Goal: Task Accomplishment & Management: Manage account settings

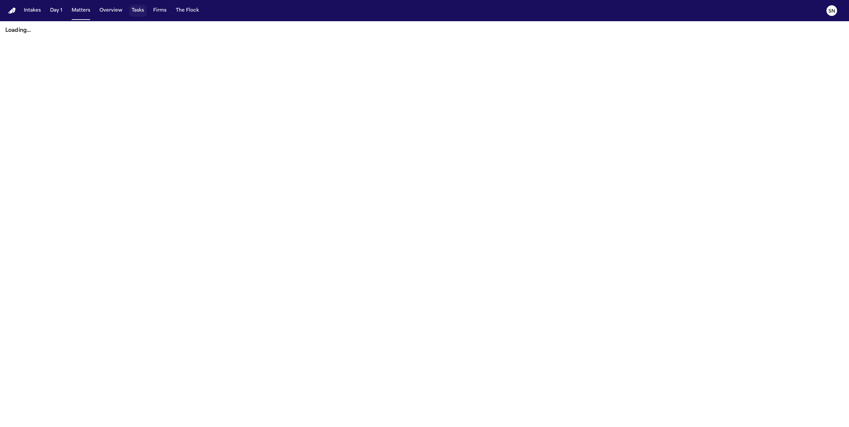
click at [139, 10] on button "Tasks" at bounding box center [138, 11] width 18 height 12
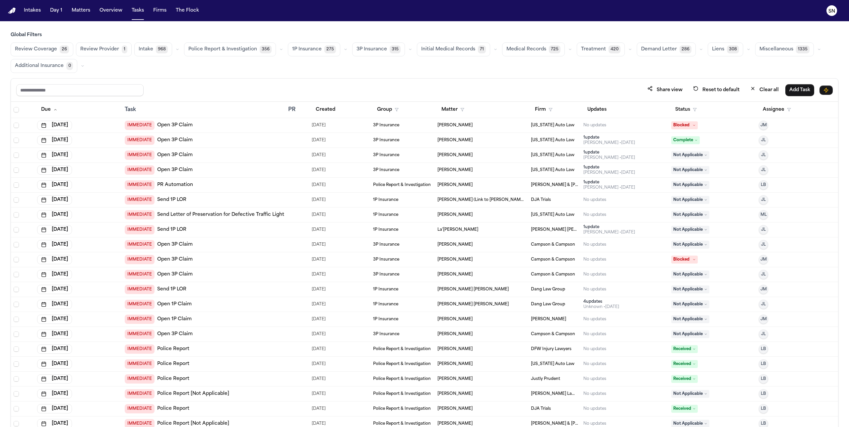
drag, startPoint x: 501, startPoint y: 56, endPoint x: 505, endPoint y: 56, distance: 4.0
click at [502, 55] on button "Medical Records 725" at bounding box center [533, 49] width 63 height 14
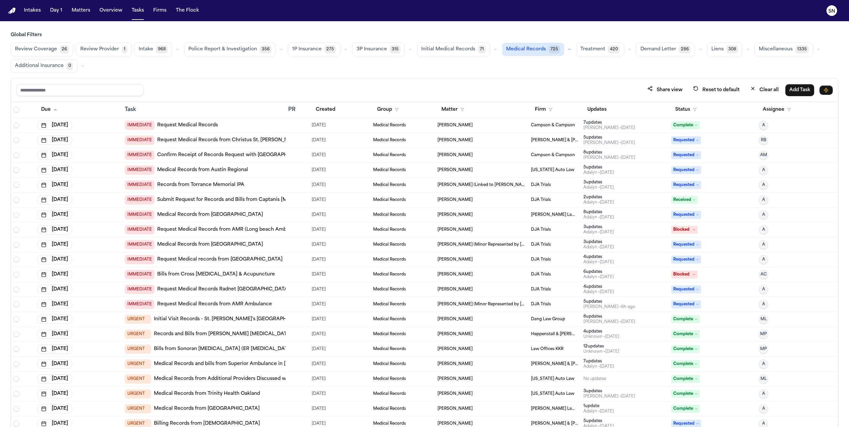
click at [223, 157] on link "Confirm Receipt of Records Request with [GEOGRAPHIC_DATA]" at bounding box center [233, 155] width 153 height 7
click at [89, 155] on div "[DATE]" at bounding box center [78, 155] width 82 height 9
click at [780, 427] on div at bounding box center [424, 427] width 849 height 0
click at [105, 127] on div "[DATE]" at bounding box center [78, 125] width 82 height 9
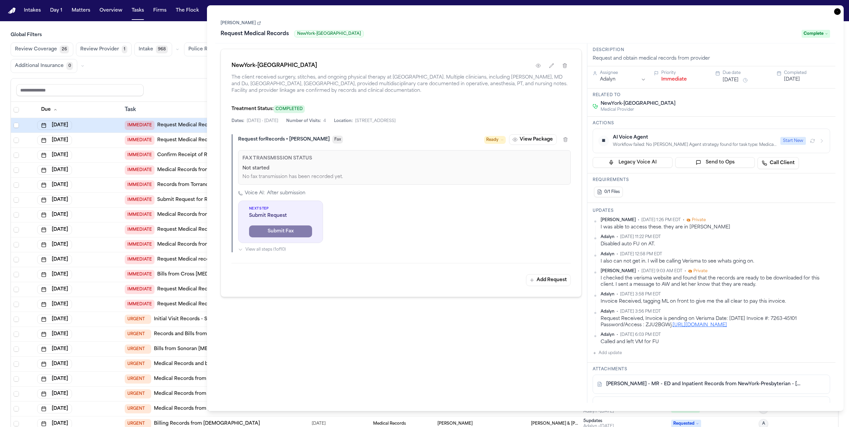
click at [794, 427] on div at bounding box center [424, 427] width 849 height 0
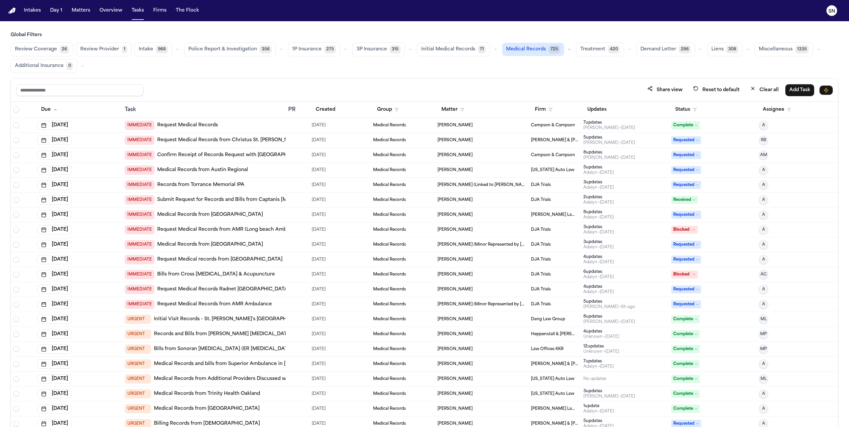
click at [102, 156] on div "[DATE]" at bounding box center [78, 155] width 82 height 9
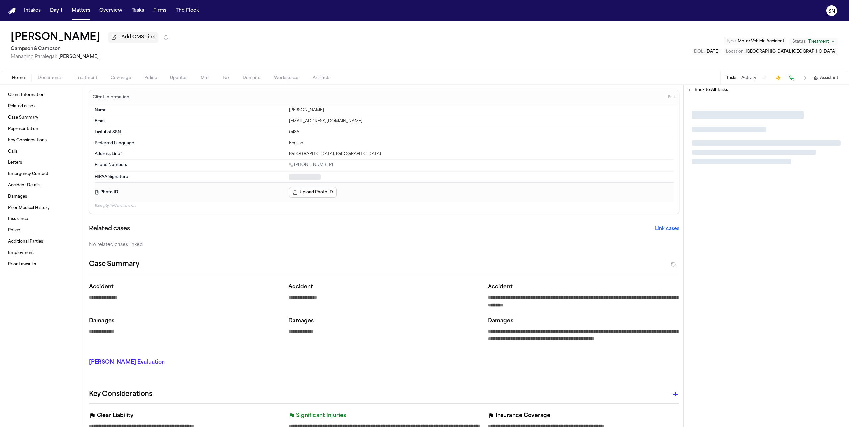
type textarea "*"
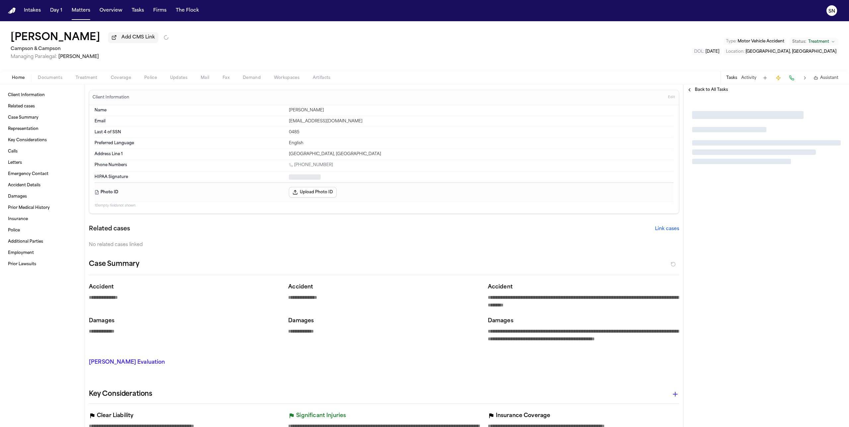
type textarea "*"
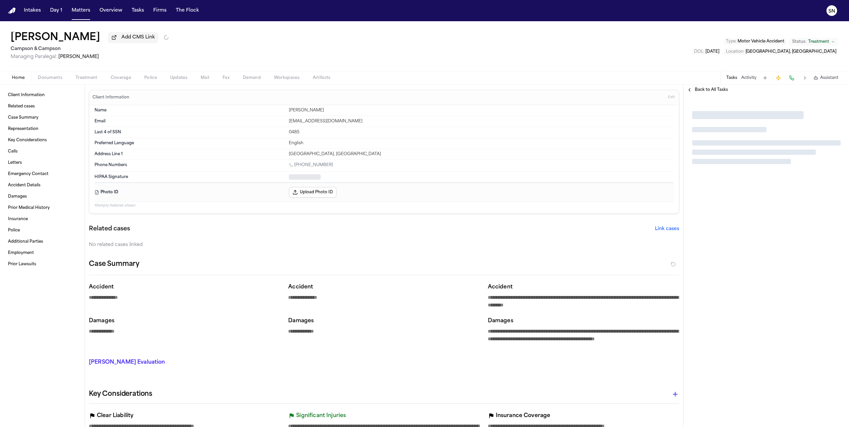
type textarea "*"
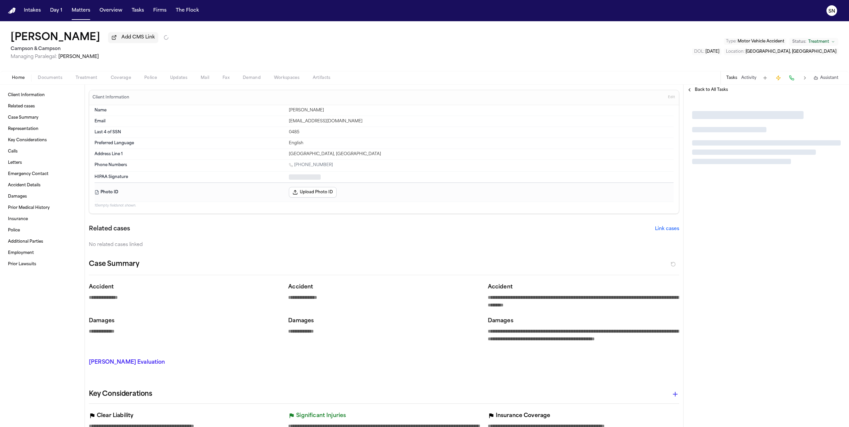
type textarea "*"
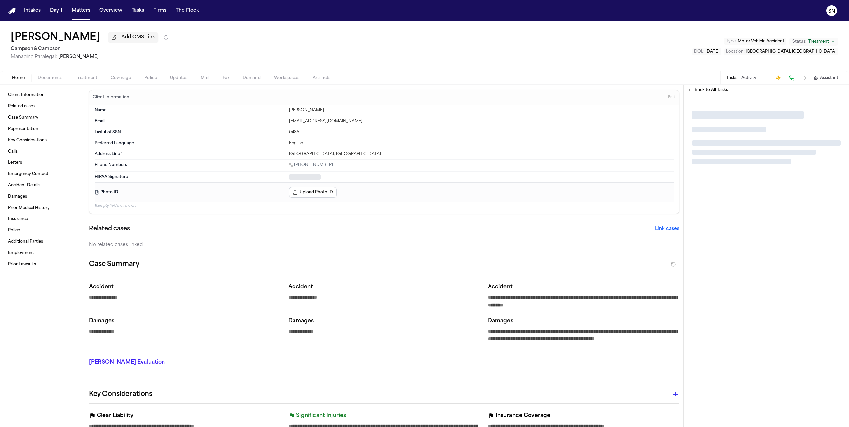
type textarea "*"
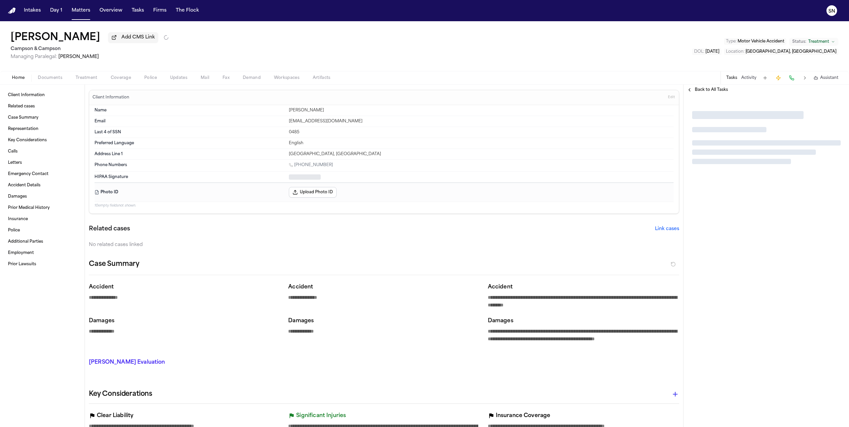
type textarea "*"
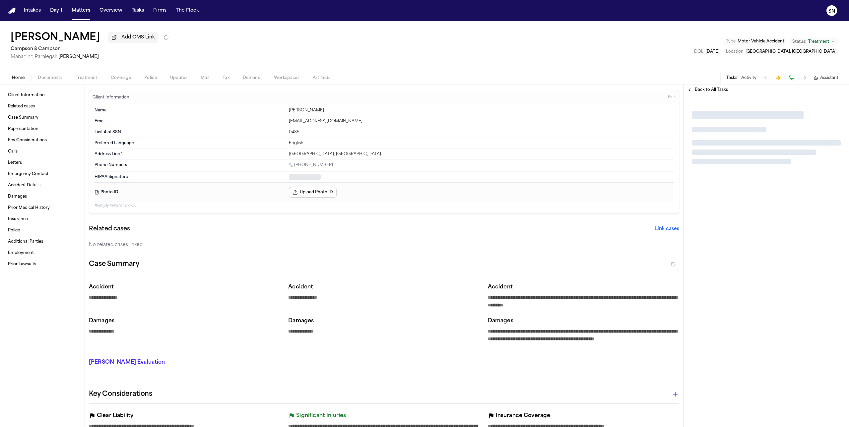
type textarea "*"
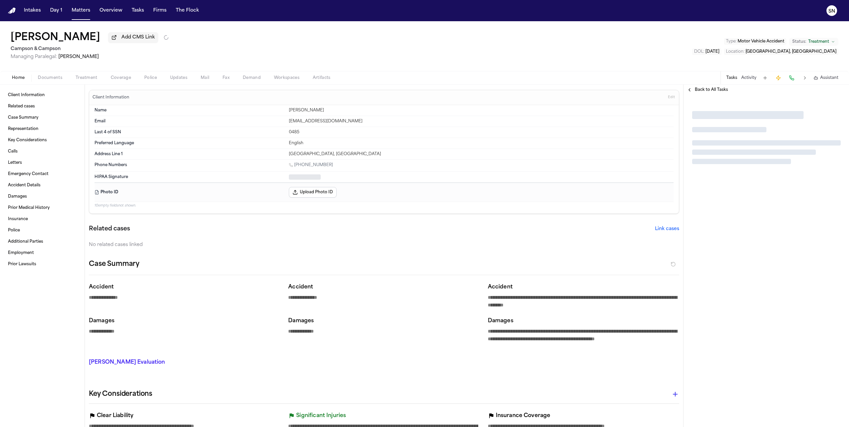
type textarea "*"
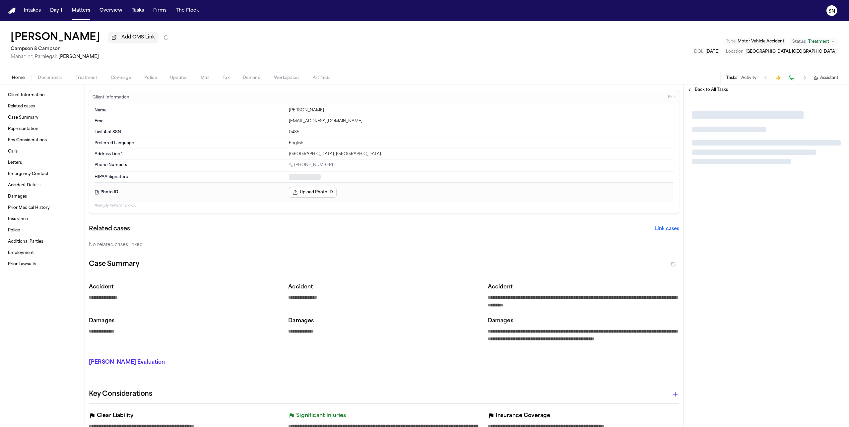
type textarea "*"
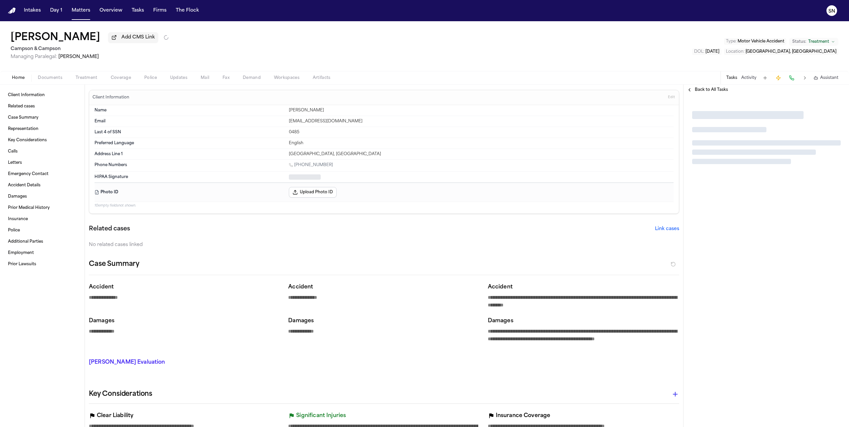
type textarea "*"
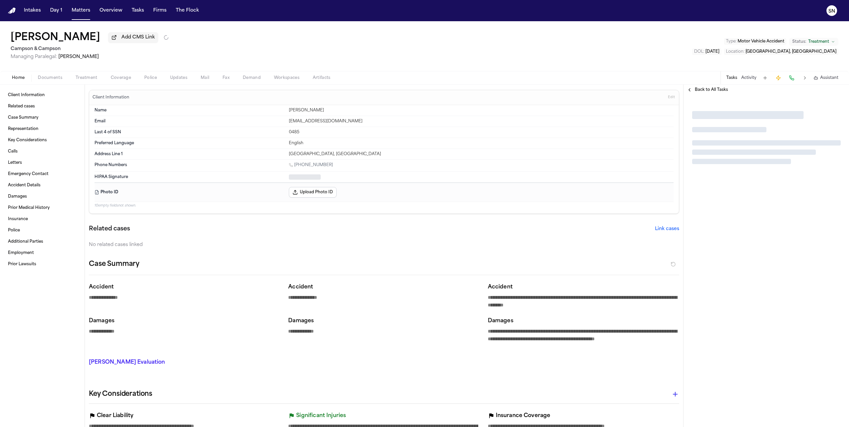
type textarea "*"
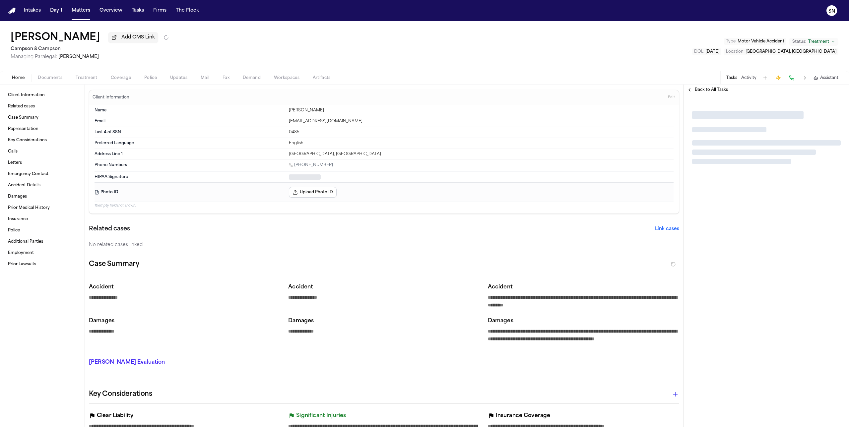
type textarea "*"
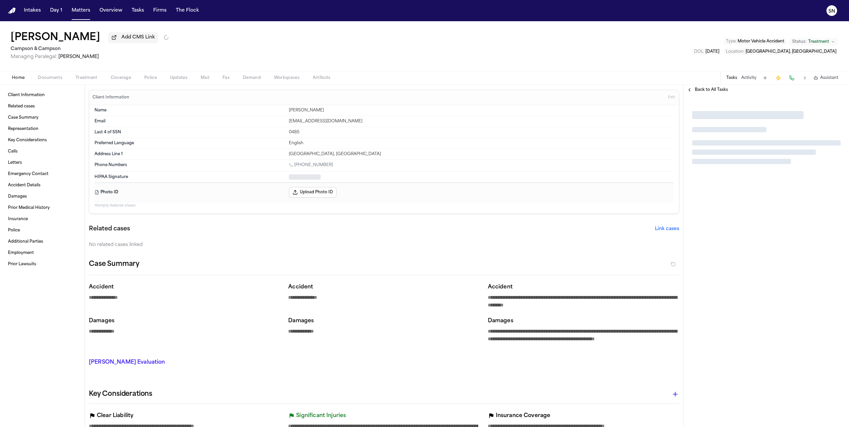
type textarea "*"
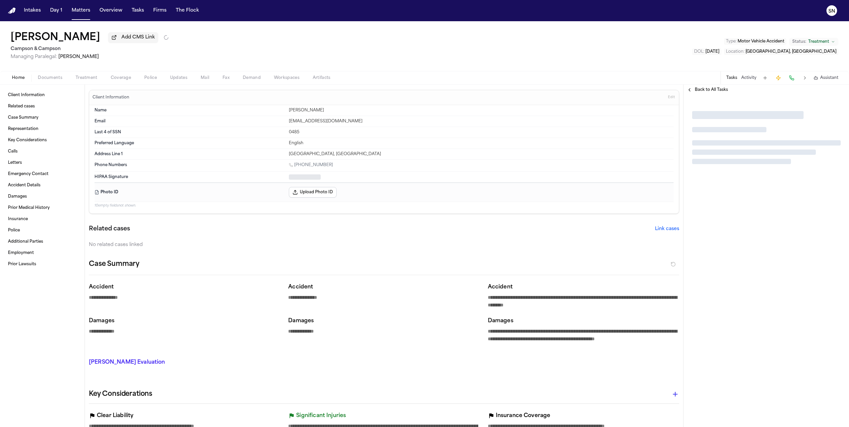
type textarea "*"
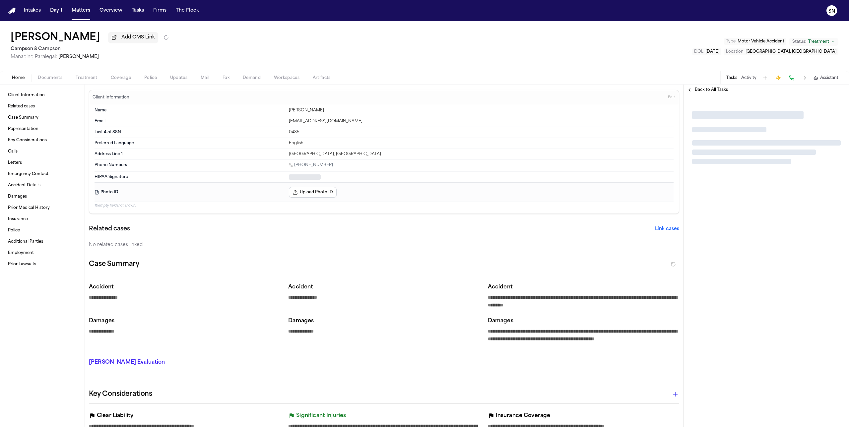
type textarea "*"
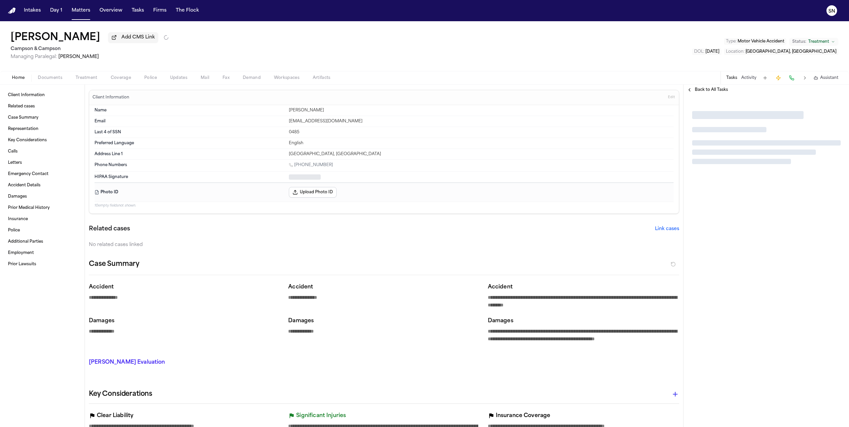
type textarea "*"
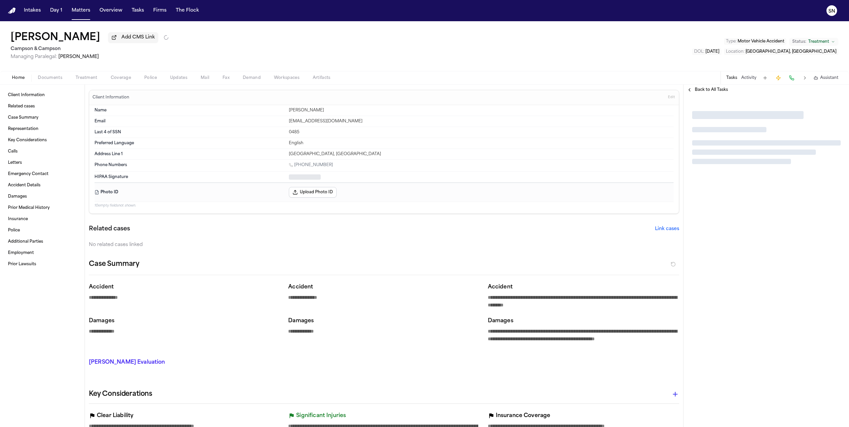
type textarea "*"
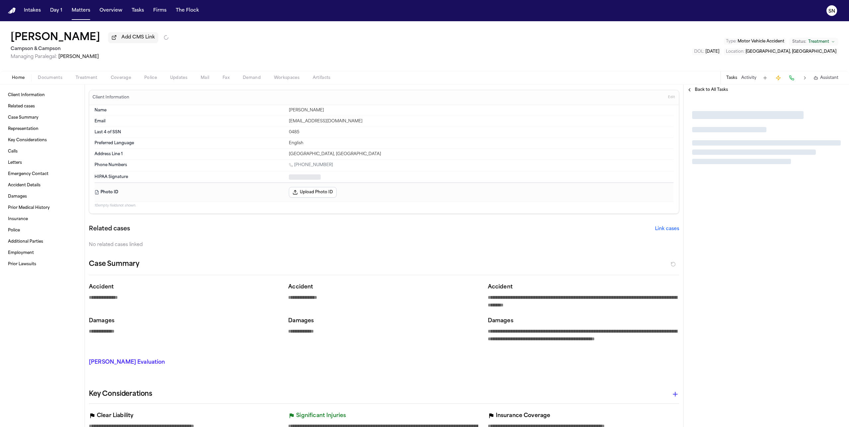
type textarea "*"
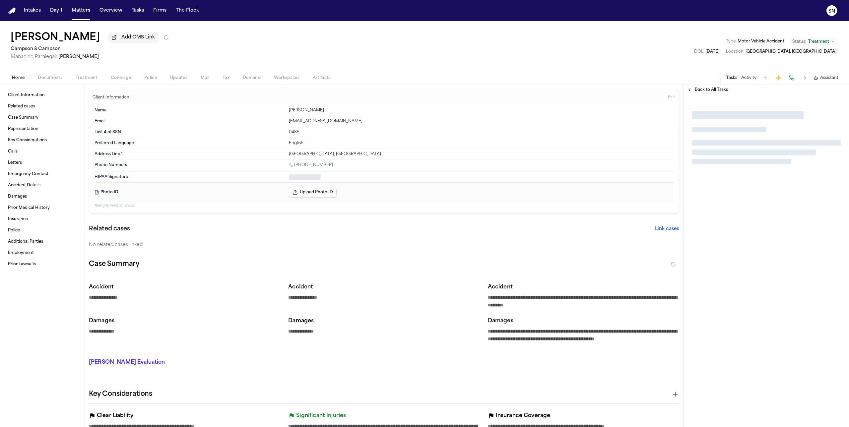
type textarea "*"
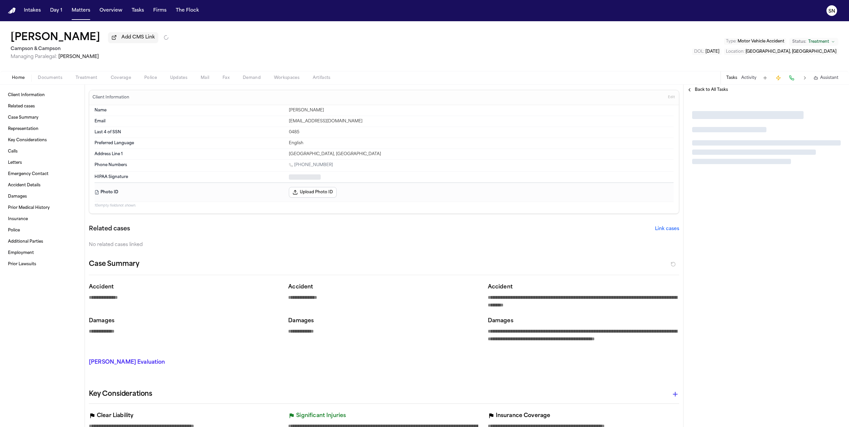
type textarea "*"
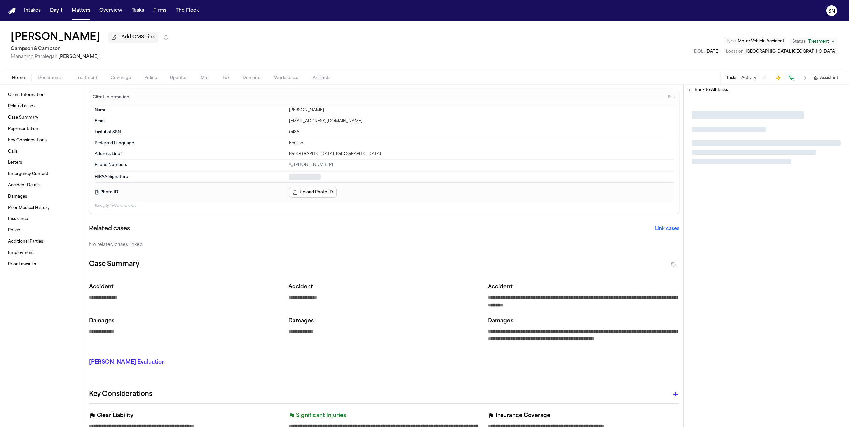
type textarea "*"
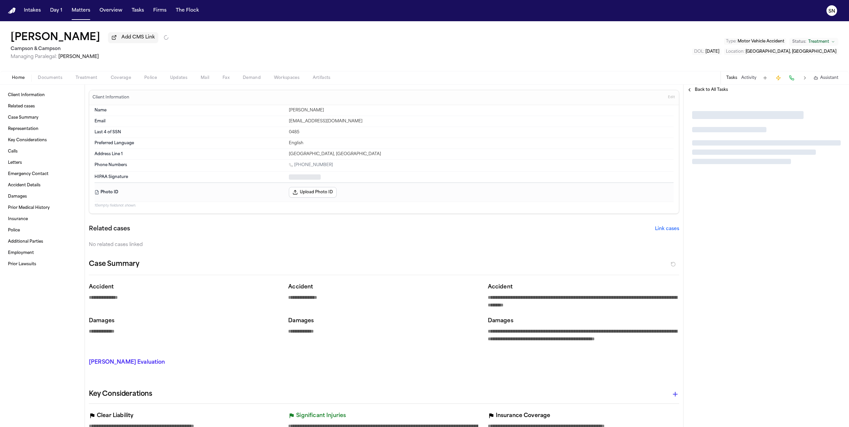
type textarea "*"
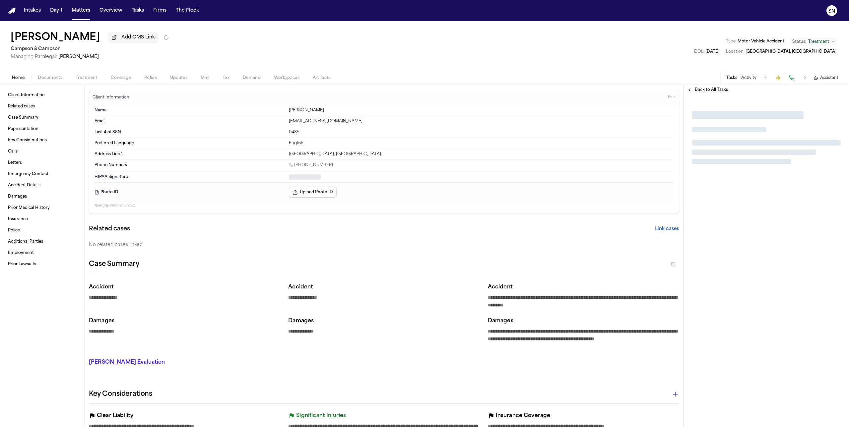
type textarea "*"
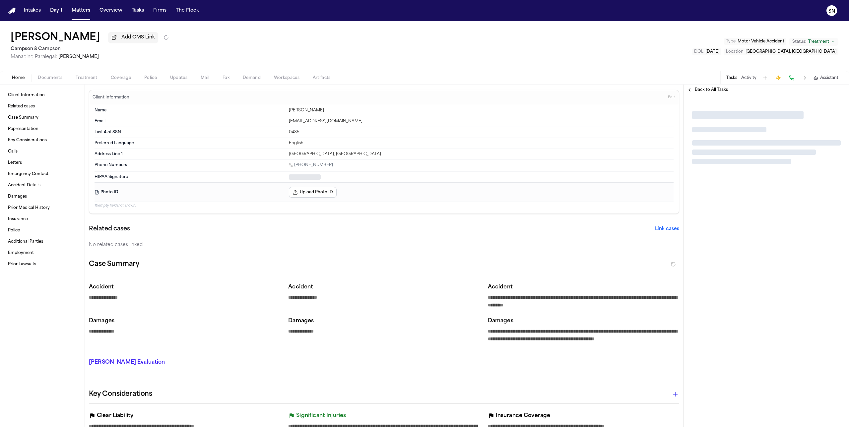
type textarea "*"
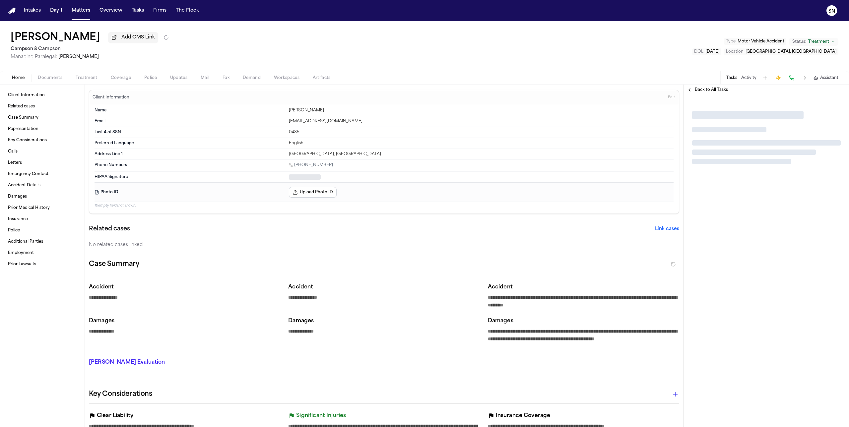
type textarea "*"
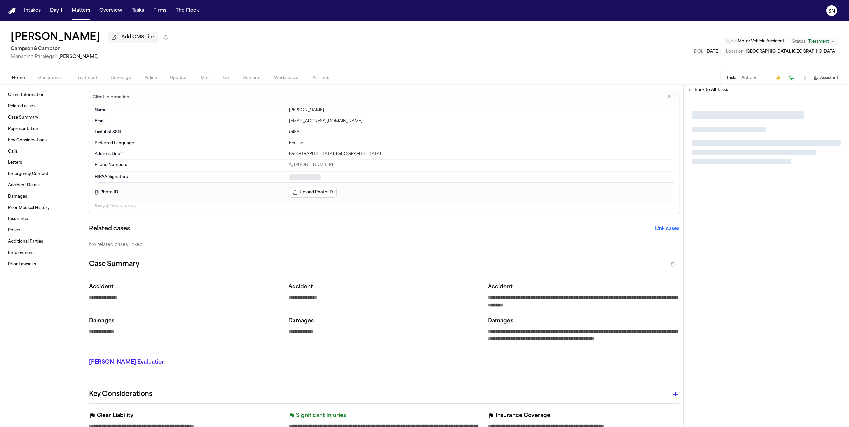
type textarea "*"
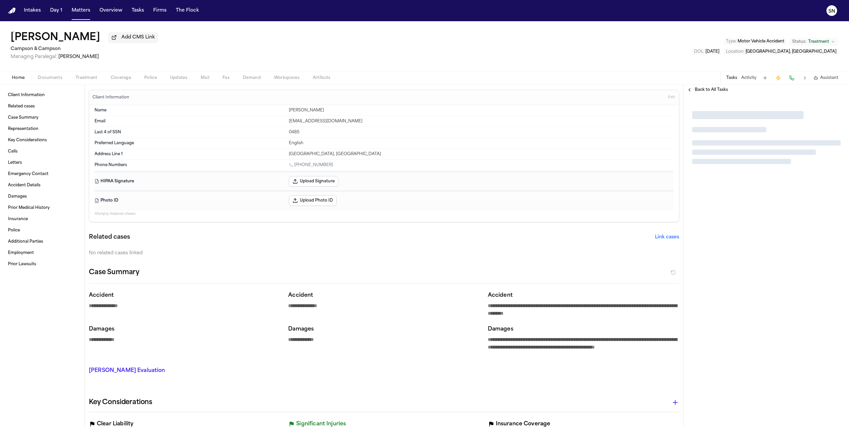
type textarea "*"
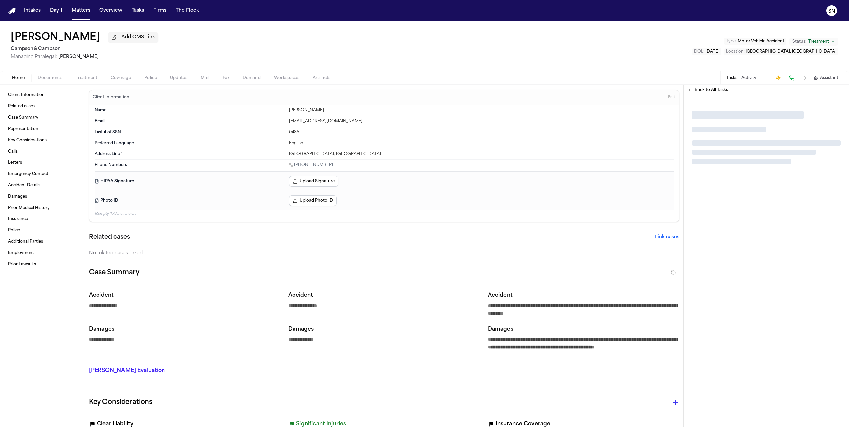
type textarea "*"
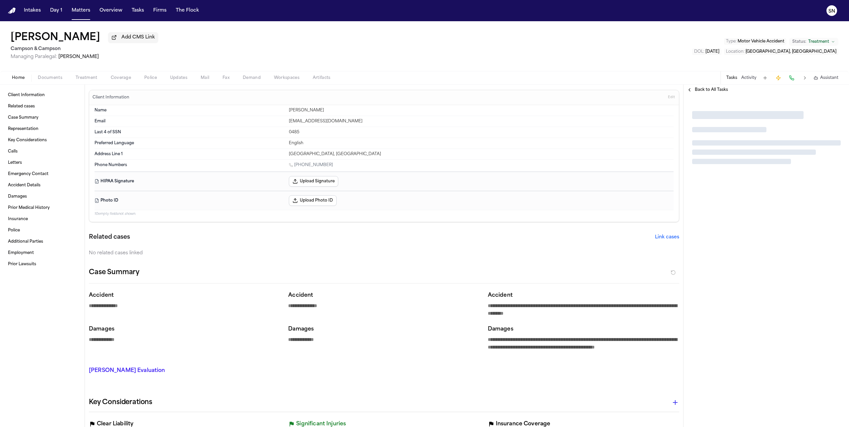
type textarea "*"
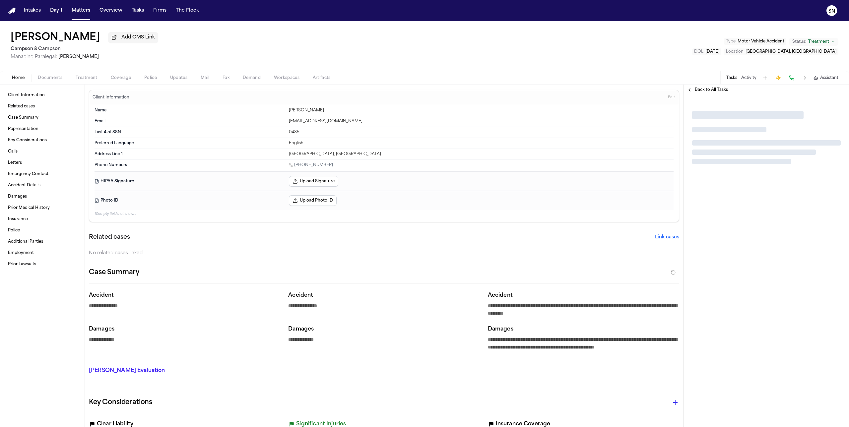
type textarea "*"
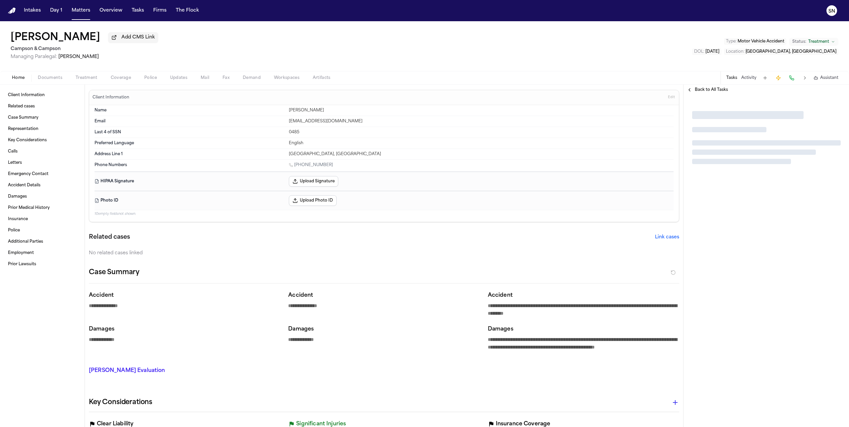
type textarea "*"
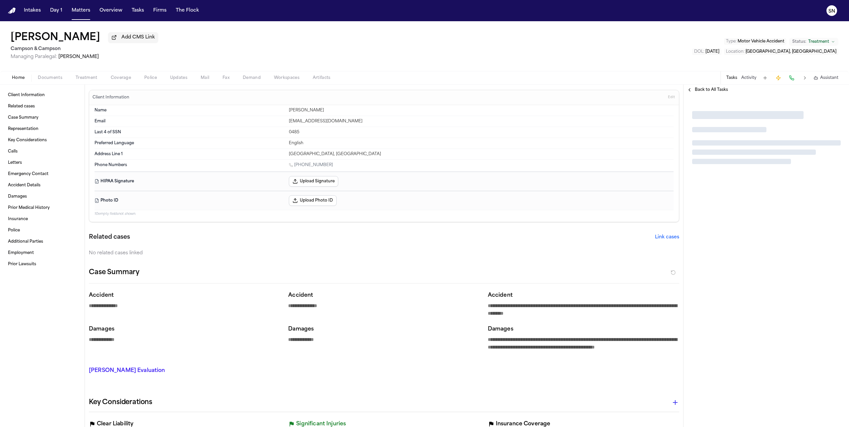
type textarea "*"
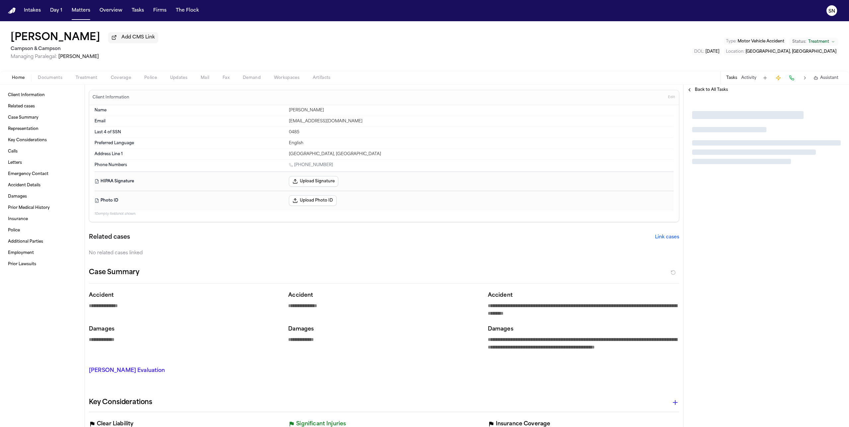
type textarea "*"
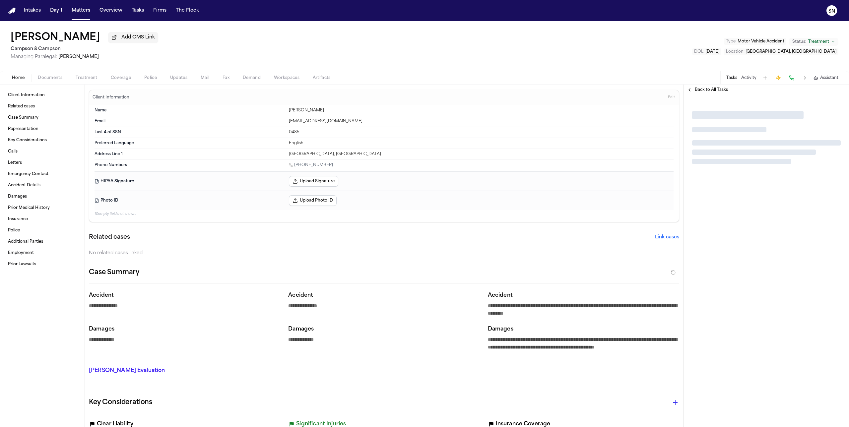
type textarea "*"
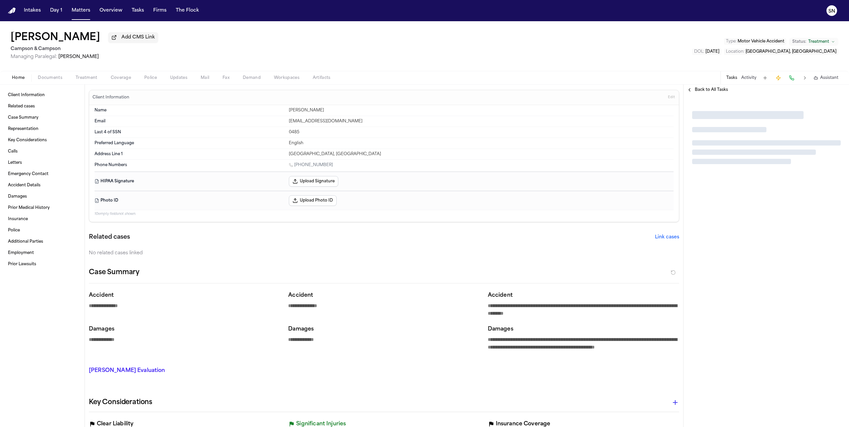
type textarea "*"
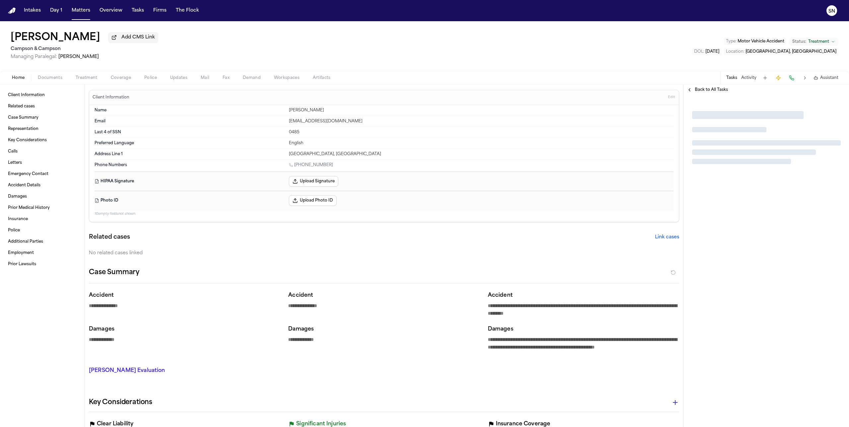
type textarea "*"
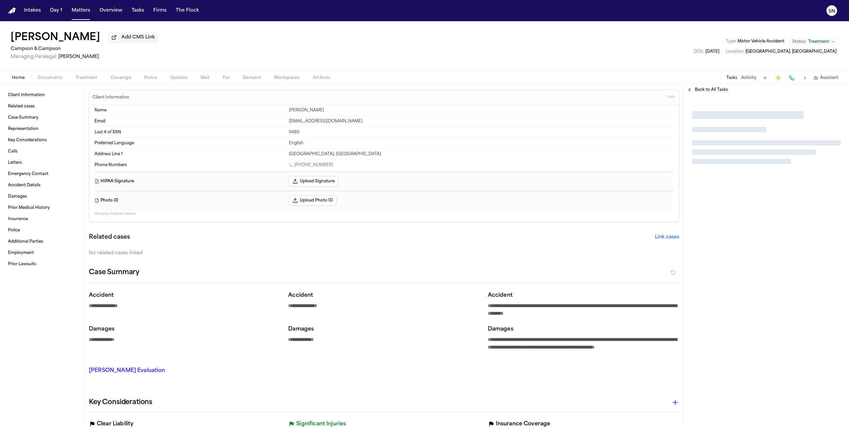
type textarea "*"
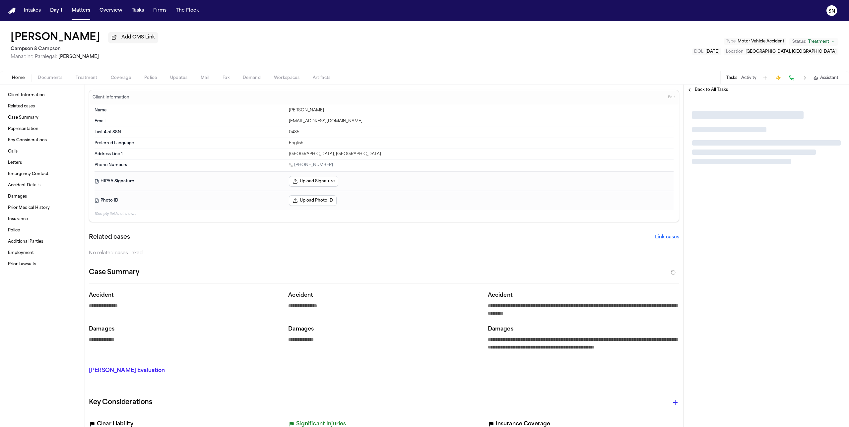
type textarea "*"
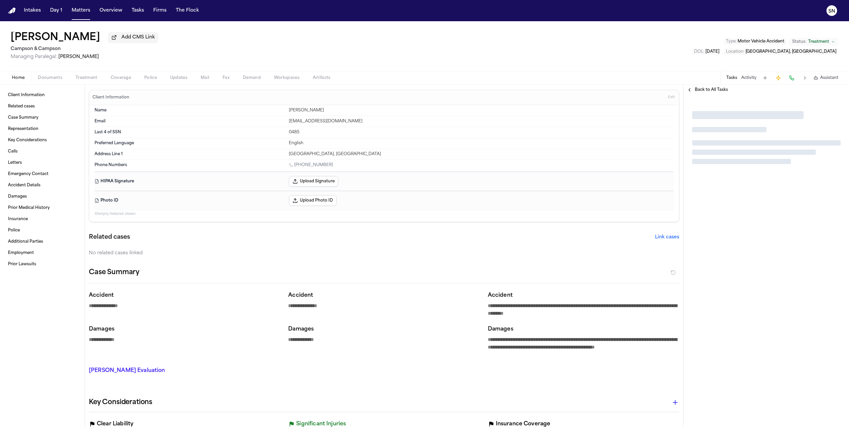
type textarea "*"
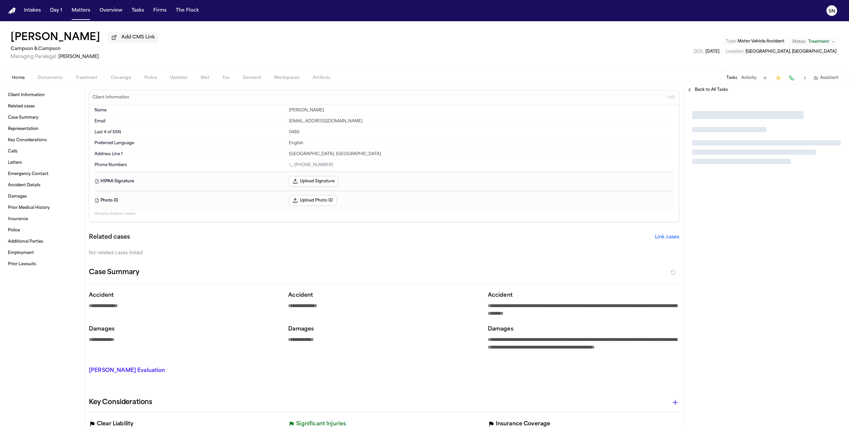
type textarea "*"
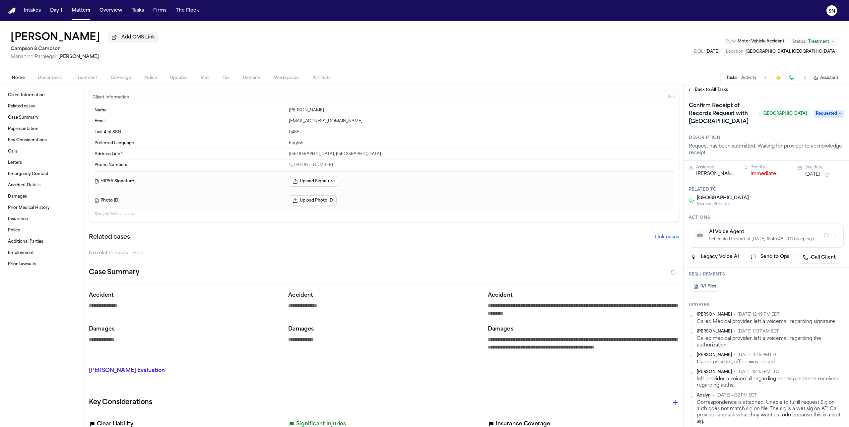
click at [86, 80] on span "Treatment" at bounding box center [87, 77] width 22 height 5
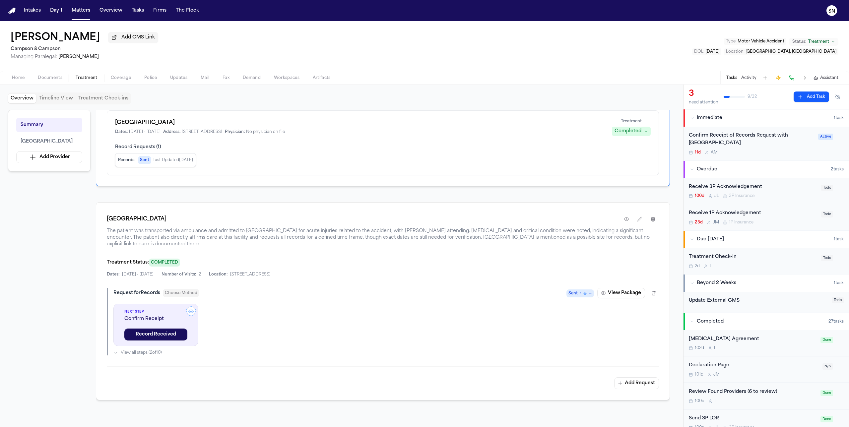
scroll to position [119, 0]
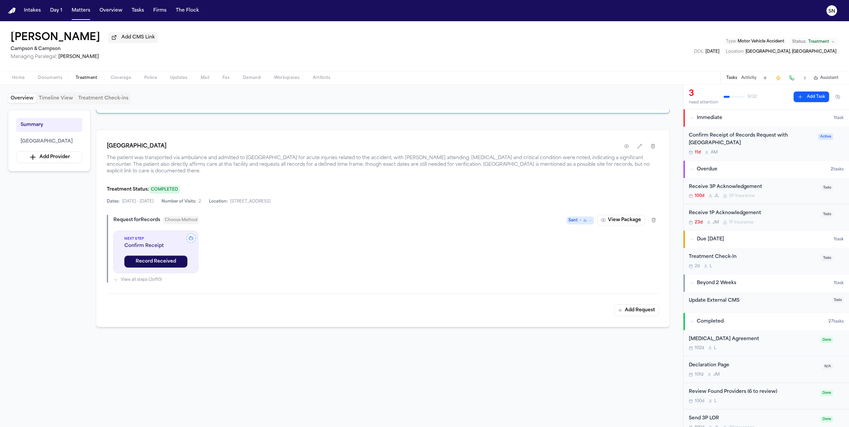
click at [715, 136] on div "Confirm Receipt of Records Request with [GEOGRAPHIC_DATA]" at bounding box center [751, 139] width 125 height 15
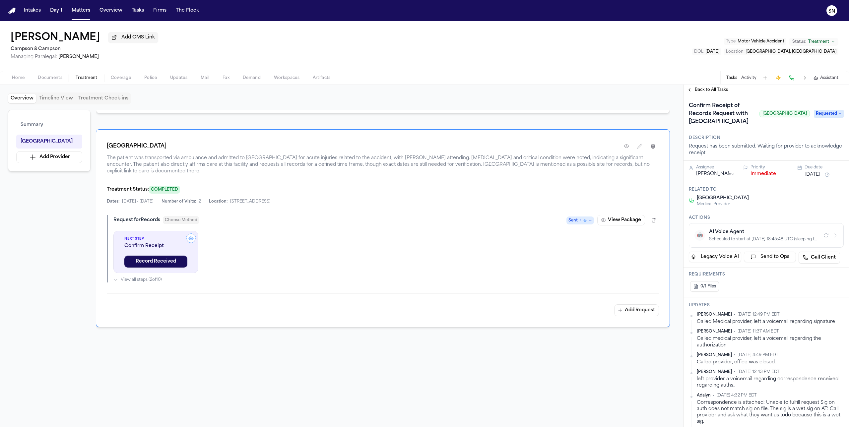
click at [782, 427] on div at bounding box center [424, 427] width 849 height 0
click at [815, 427] on div at bounding box center [424, 427] width 849 height 0
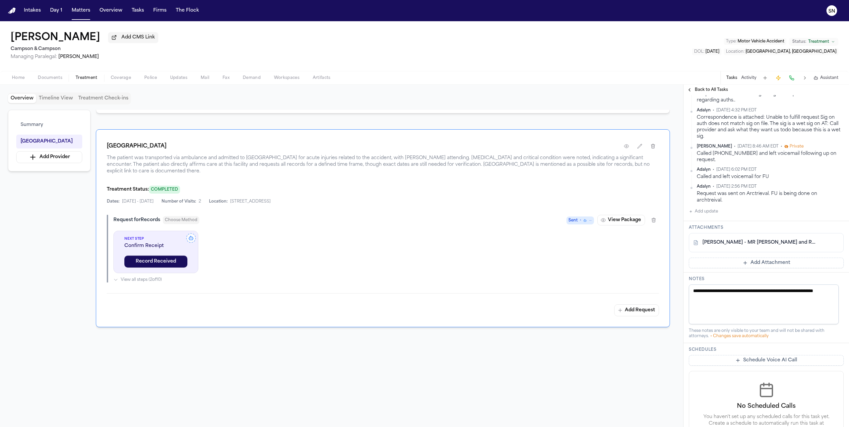
scroll to position [286, 0]
click at [634, 220] on button "View Package" at bounding box center [622, 220] width 48 height 11
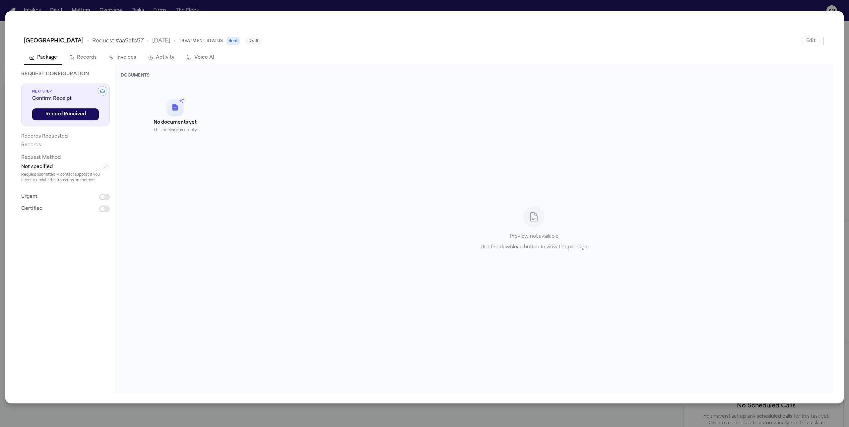
click at [191, 60] on button "Voice AI" at bounding box center [200, 58] width 38 height 14
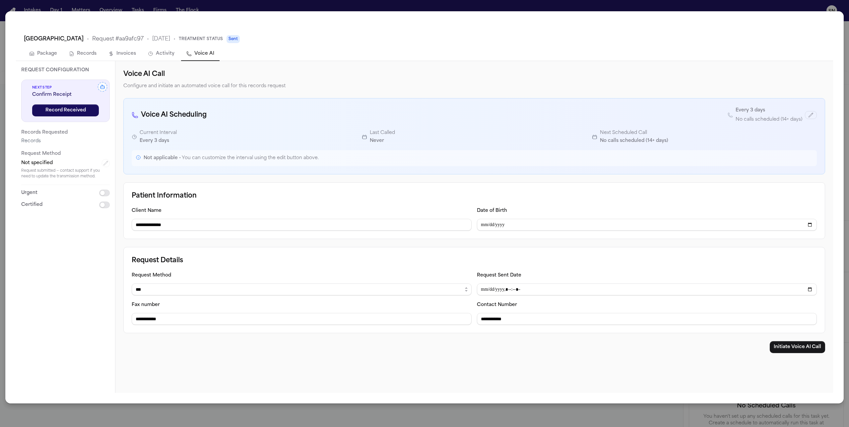
click at [835, 427] on div at bounding box center [424, 427] width 849 height 0
